Goal: Browse casually

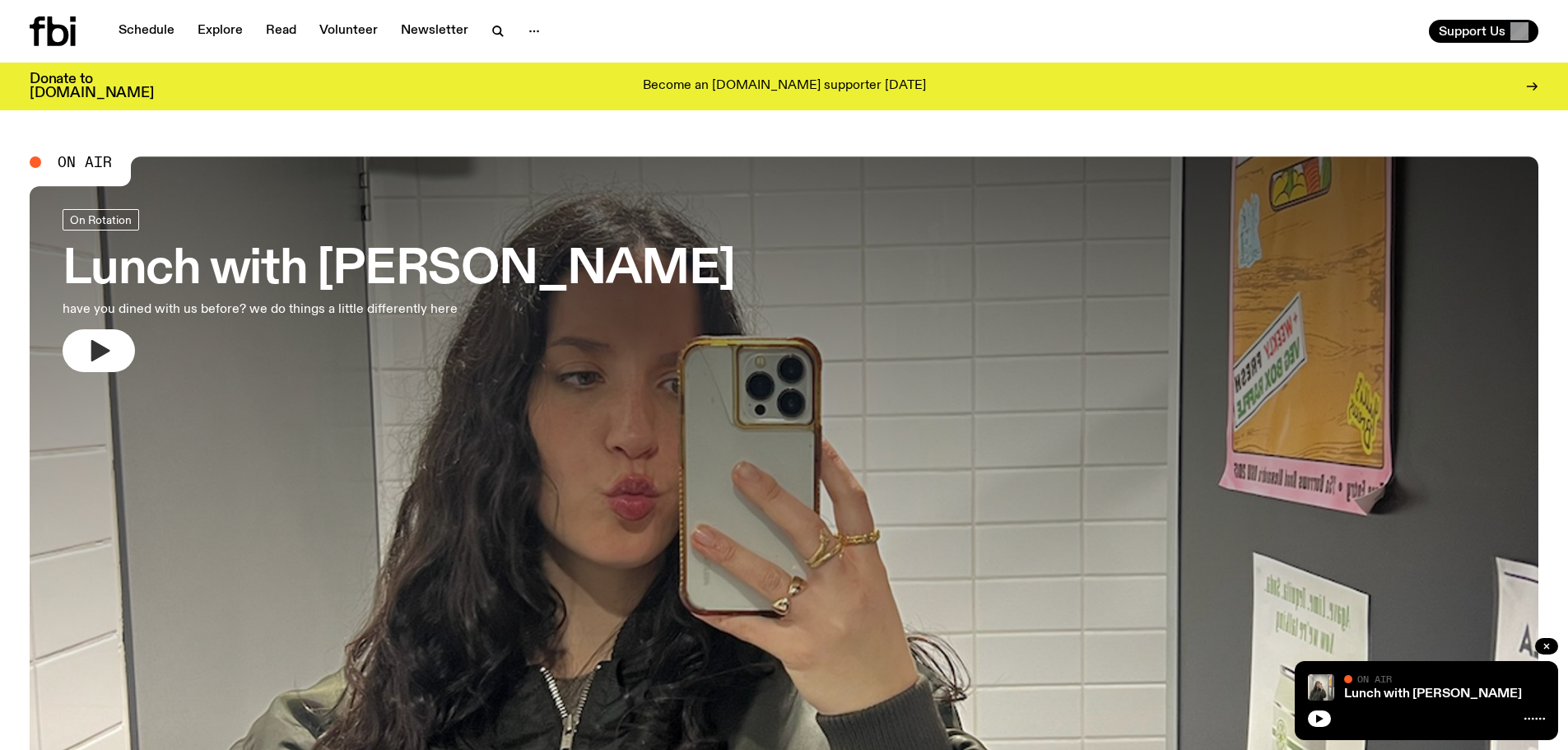
click at [96, 342] on icon "button" at bounding box center [98, 351] width 26 height 26
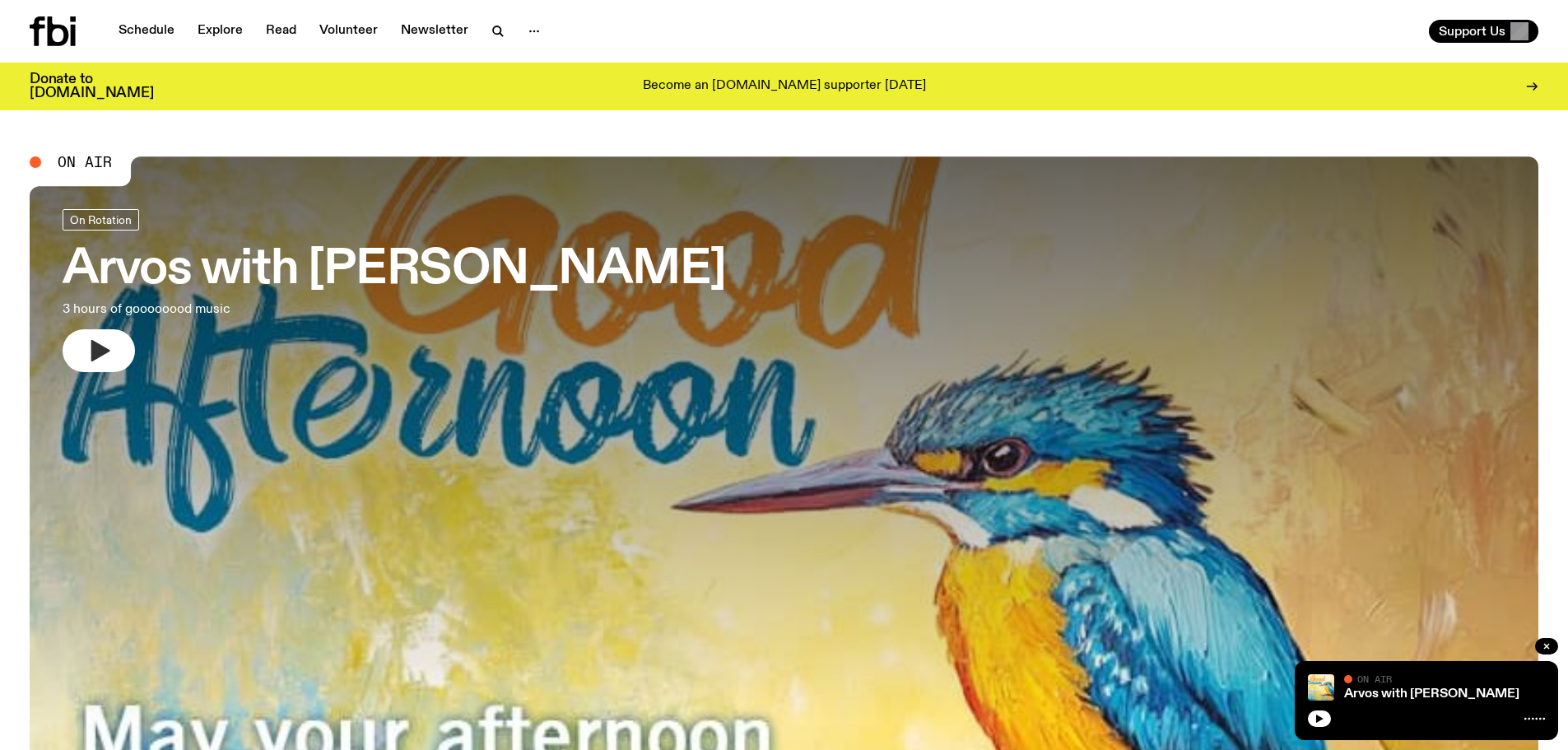
drag, startPoint x: 98, startPoint y: 350, endPoint x: 1110, endPoint y: 5, distance: 1069.2
click at [98, 350] on icon "button" at bounding box center [101, 351] width 19 height 22
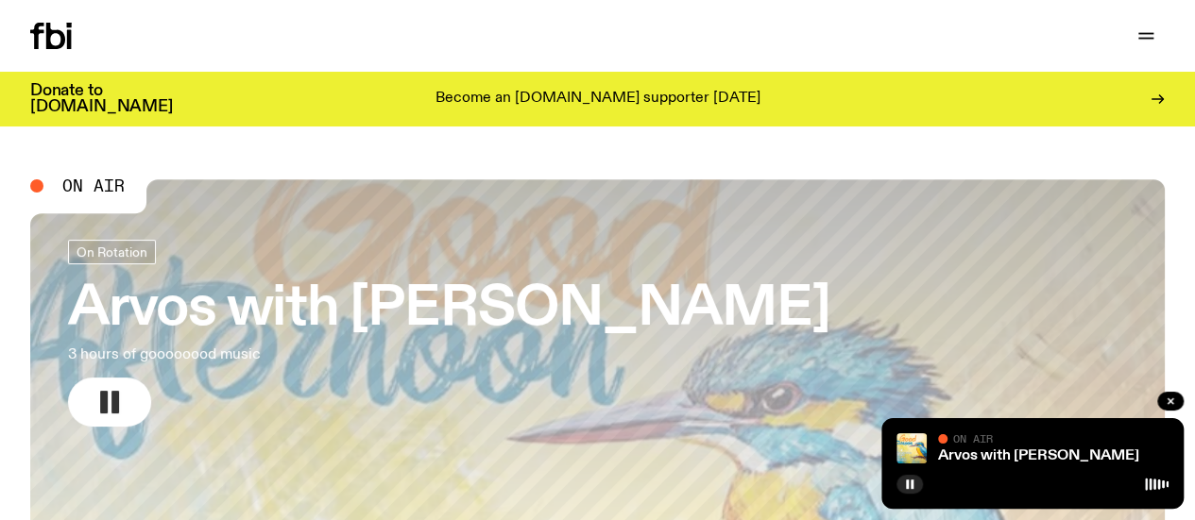
click at [117, 394] on rect "button" at bounding box center [115, 402] width 8 height 23
